Goal: Task Accomplishment & Management: Manage account settings

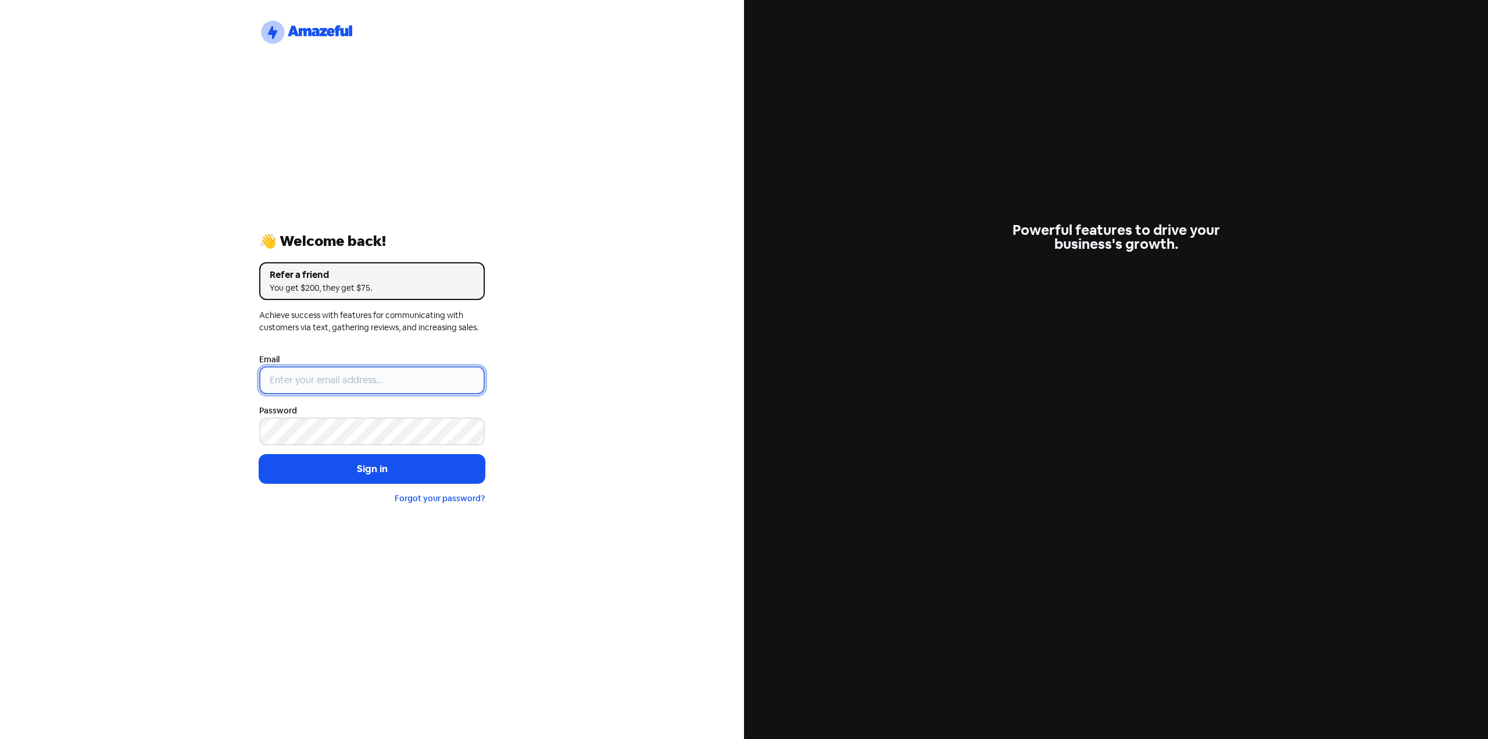
click at [333, 385] on input "email" at bounding box center [372, 380] width 226 height 28
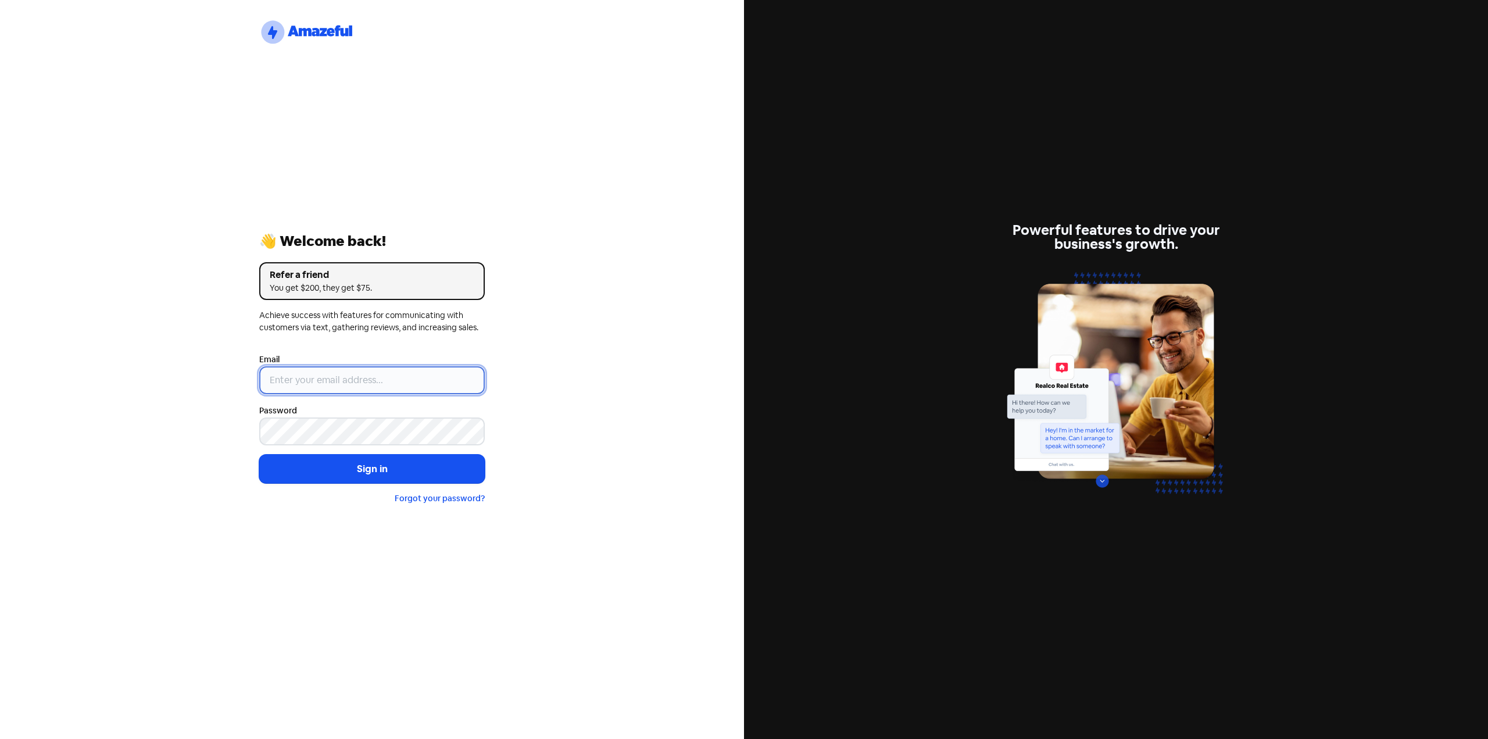
type input "[EMAIL_ADDRESS][PERSON_NAME][DOMAIN_NAME]"
click at [259, 455] on button "Sign in" at bounding box center [372, 469] width 226 height 29
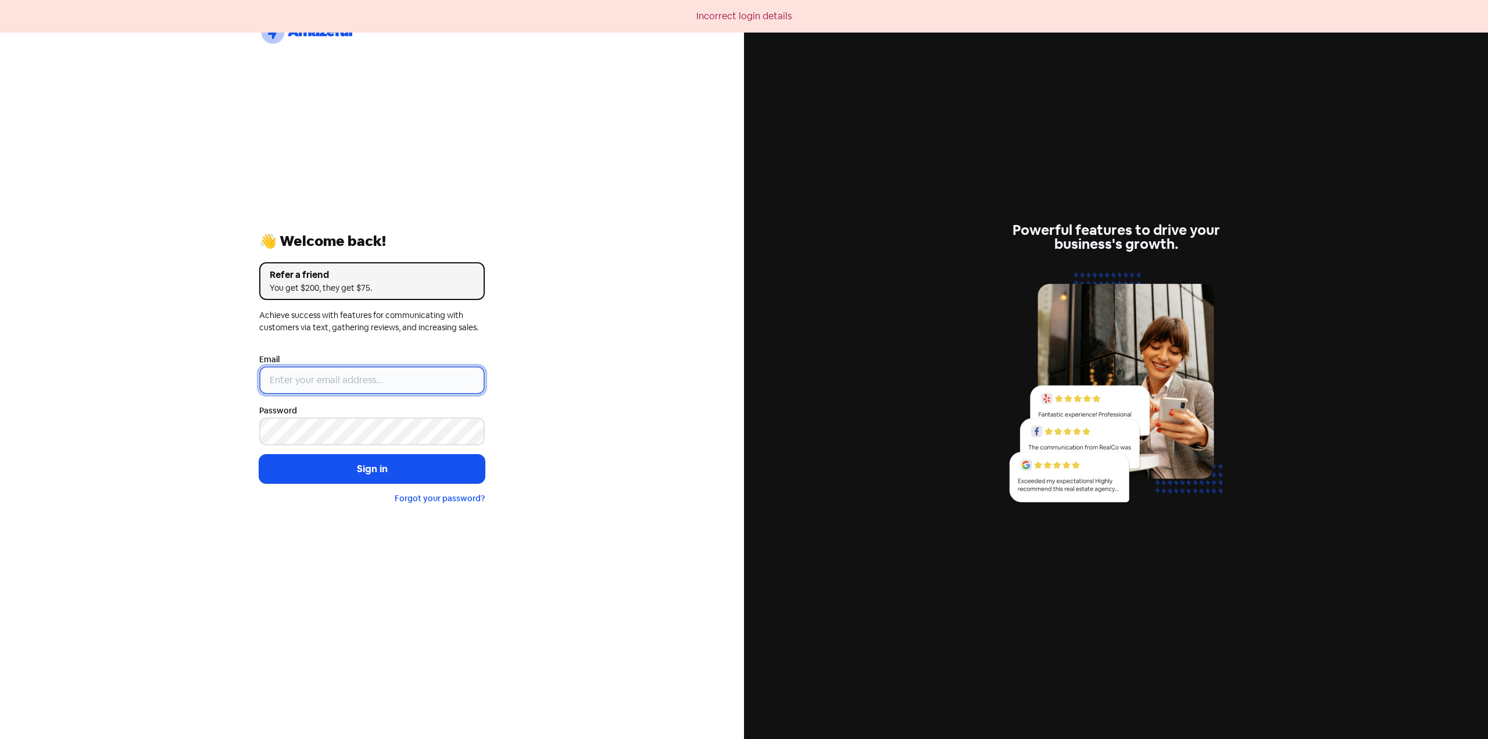
click at [394, 392] on input "email" at bounding box center [372, 380] width 226 height 28
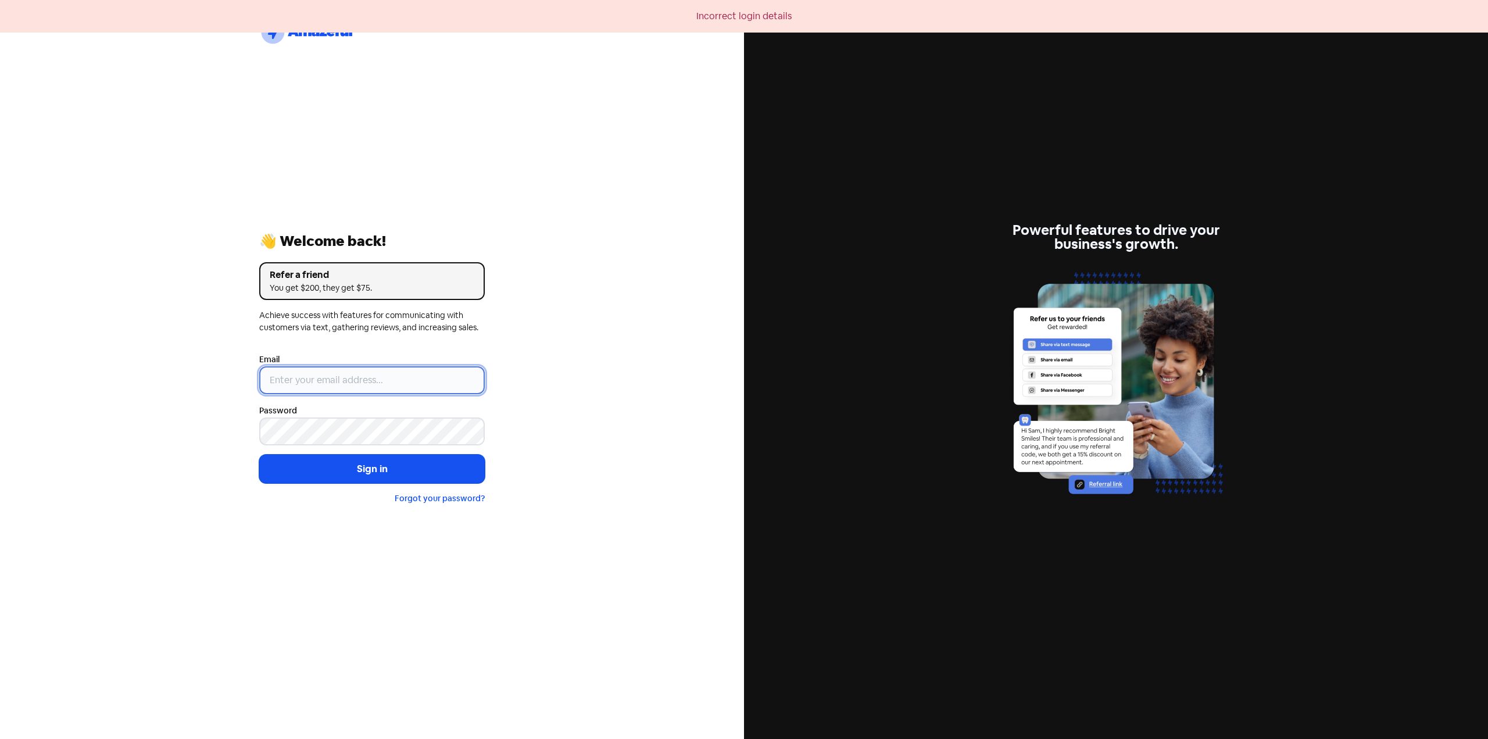
type input "[EMAIL_ADDRESS][PERSON_NAME][DOMAIN_NAME]"
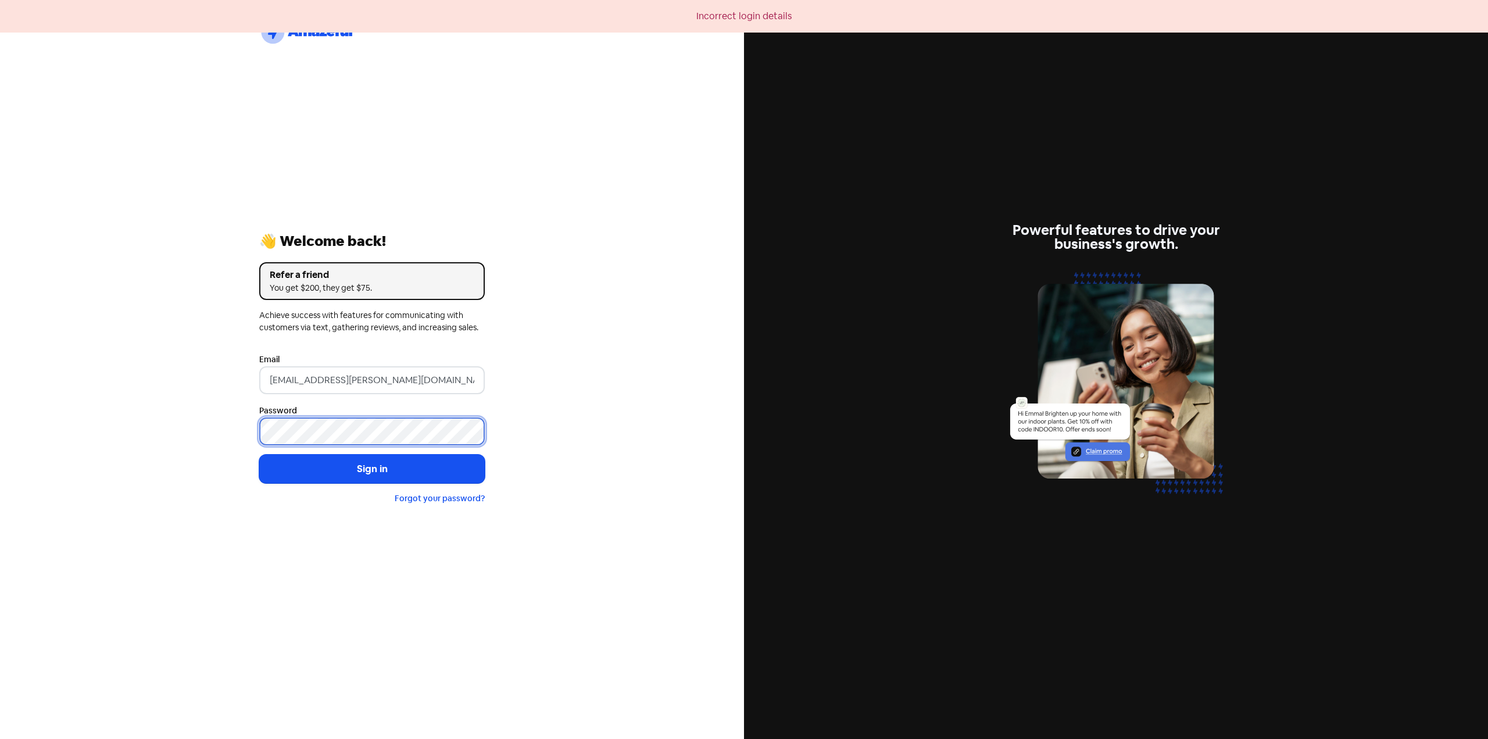
click at [259, 455] on button "Sign in" at bounding box center [372, 469] width 226 height 29
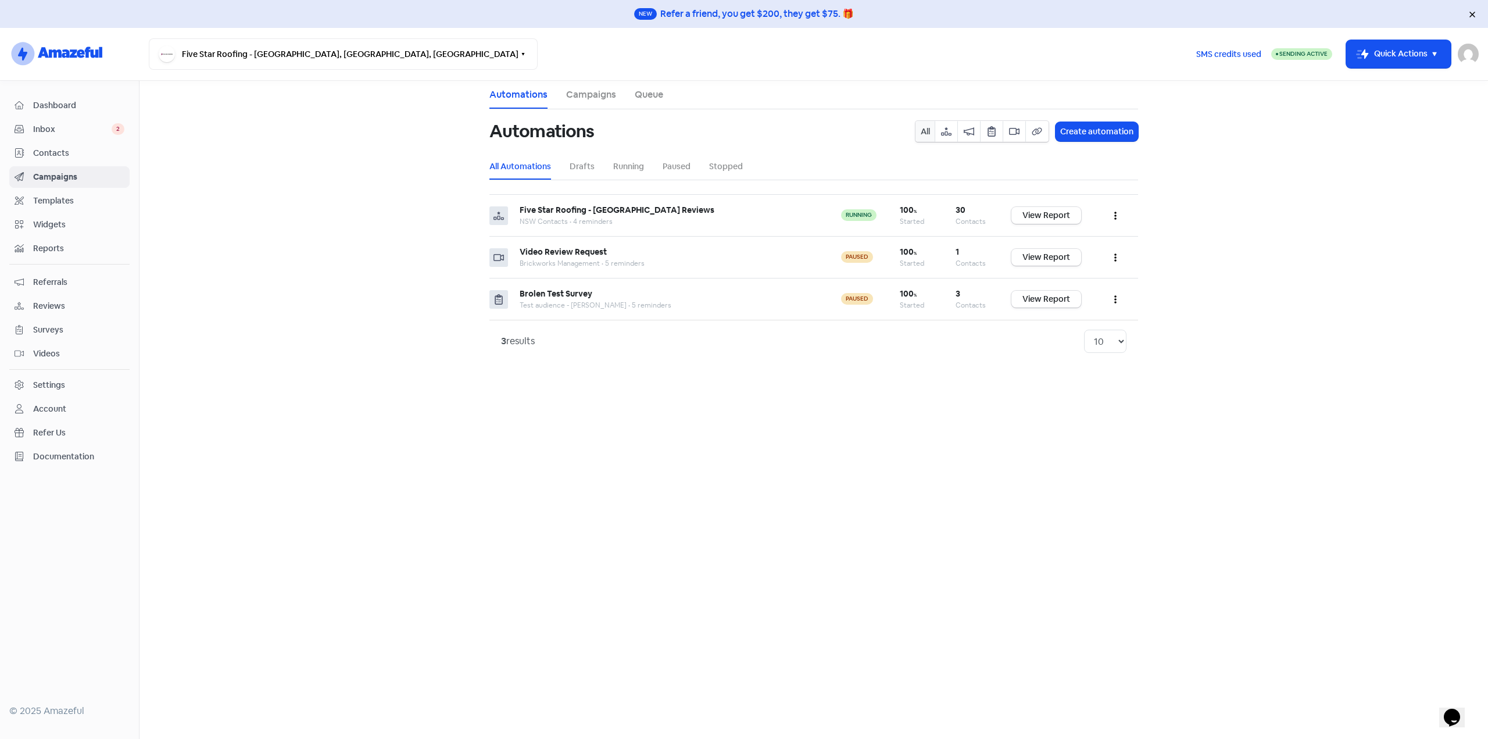
click at [41, 406] on div "Account" at bounding box center [49, 409] width 33 height 12
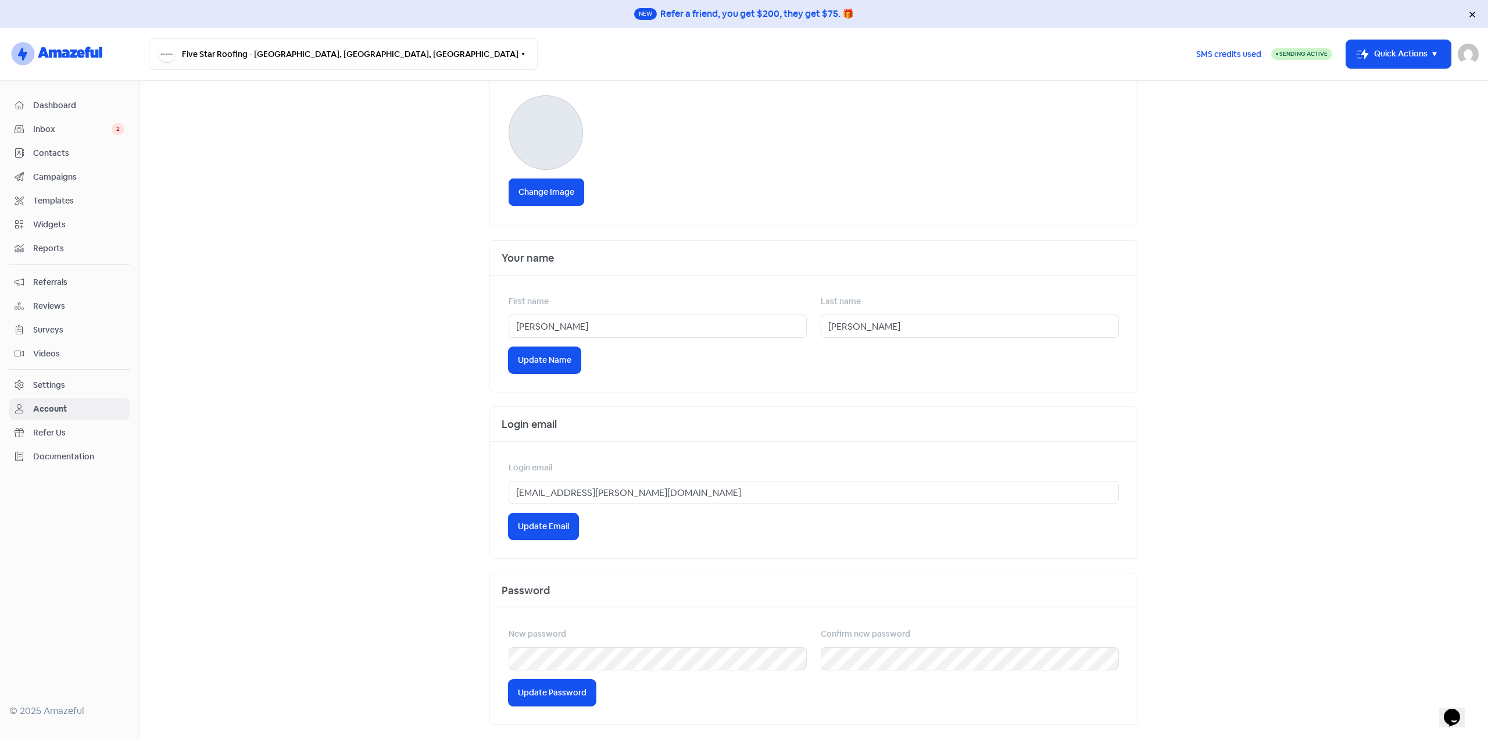
scroll to position [123, 0]
click at [52, 382] on div "Settings" at bounding box center [49, 385] width 32 height 12
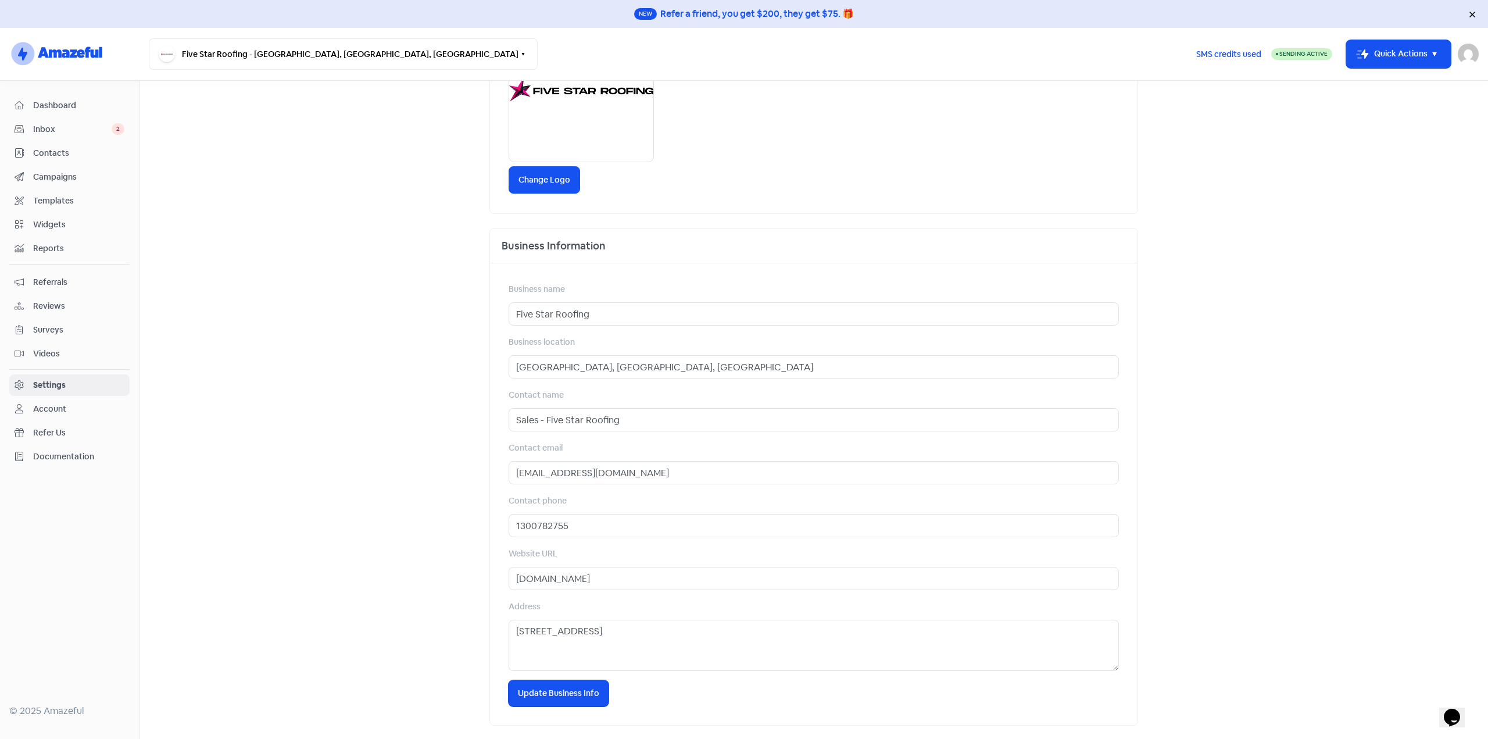
scroll to position [206, 0]
